Goal: Obtain resource: Obtain resource

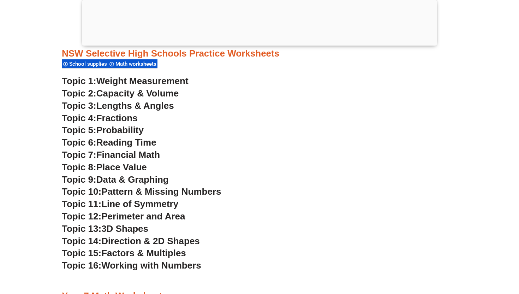
scroll to position [1811, 0]
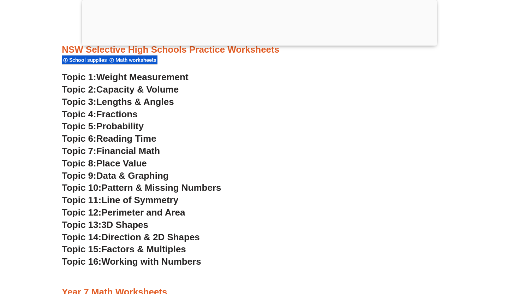
click at [125, 214] on span "Perimeter and Area" at bounding box center [143, 212] width 84 height 11
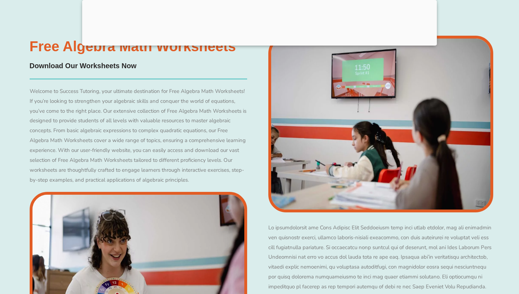
scroll to position [1510, 0]
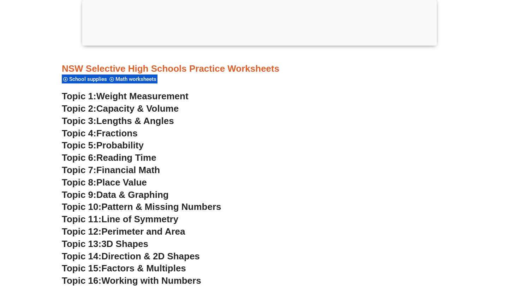
scroll to position [1811, 0]
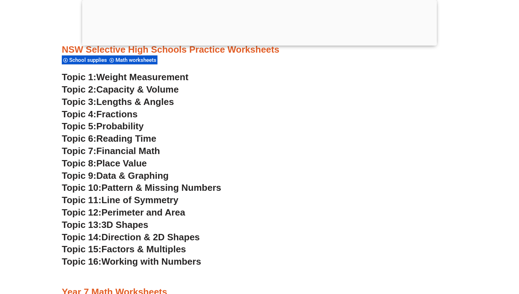
click at [155, 211] on span "Perimeter and Area" at bounding box center [143, 212] width 84 height 11
click at [138, 237] on span "Direction & 2D Shapes" at bounding box center [150, 237] width 98 height 11
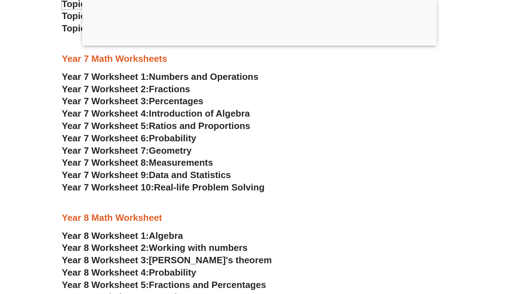
scroll to position [2045, 0]
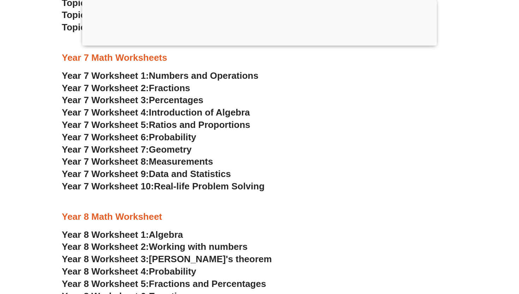
click at [187, 161] on span "Measurements" at bounding box center [181, 161] width 64 height 11
click at [177, 75] on span "Numbers and Operations" at bounding box center [203, 75] width 109 height 11
click at [173, 234] on span "Algebra" at bounding box center [166, 234] width 34 height 11
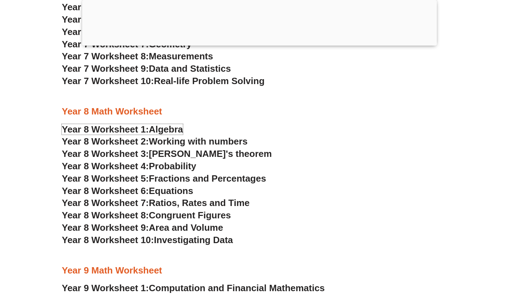
scroll to position [2155, 0]
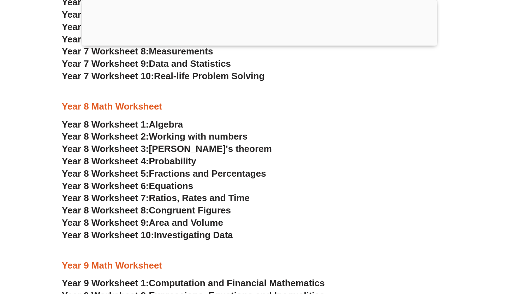
click at [186, 187] on span "Equations" at bounding box center [171, 185] width 44 height 11
click at [207, 222] on span "Area and Volume" at bounding box center [186, 222] width 74 height 11
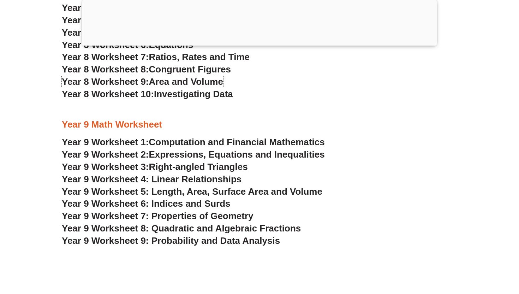
scroll to position [2313, 0]
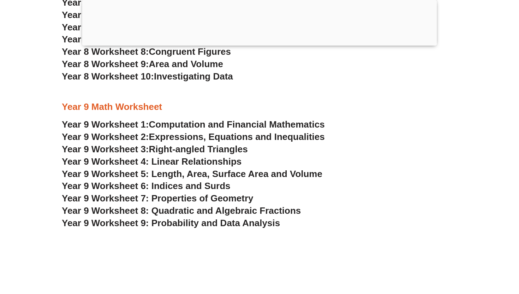
click at [232, 173] on span "Year 9 Worksheet 5: Length, Area, Surface Area and Volume" at bounding box center [192, 173] width 261 height 11
